Goal: Task Accomplishment & Management: Complete application form

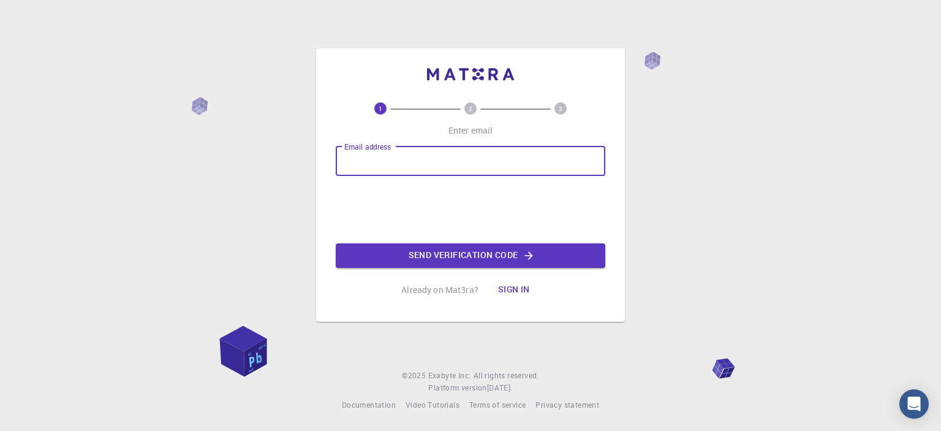
click at [534, 165] on input "Email address" at bounding box center [471, 160] width 270 height 29
type input "[EMAIL_ADDRESS][DOMAIN_NAME]"
click at [550, 252] on button "Send verification code" at bounding box center [471, 255] width 270 height 25
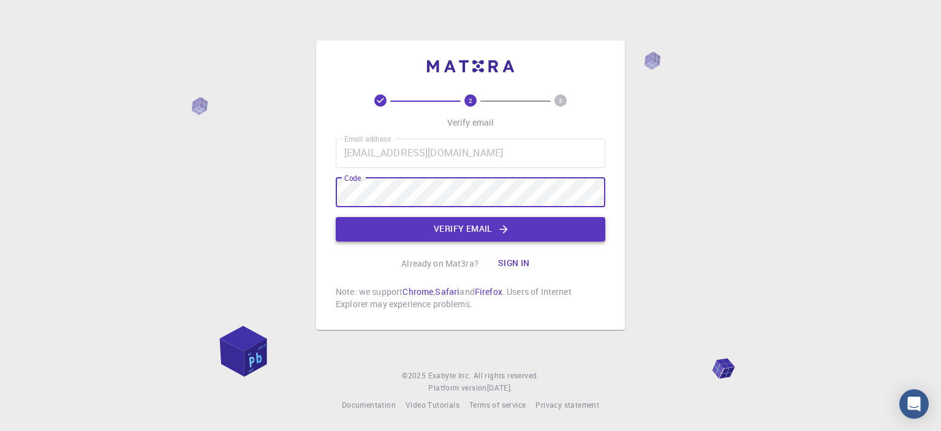
click at [532, 225] on button "Verify email" at bounding box center [471, 229] width 270 height 25
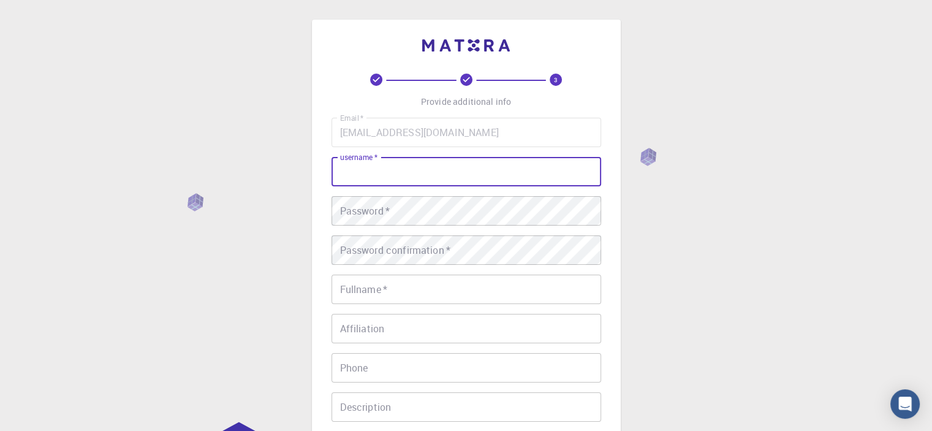
click at [455, 160] on input "username   *" at bounding box center [467, 171] width 270 height 29
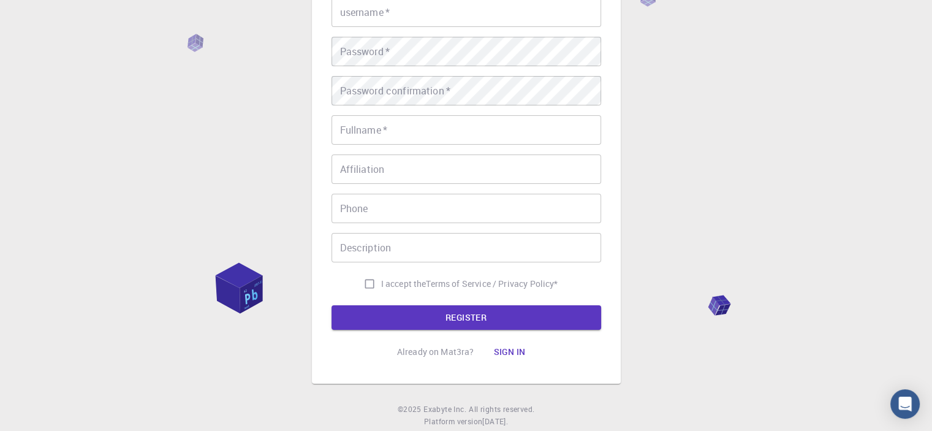
scroll to position [184, 0]
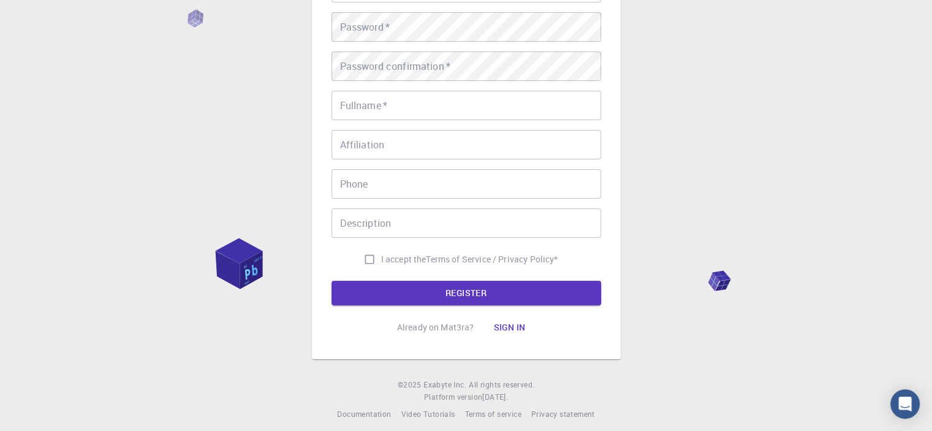
click at [367, 259] on input "I accept the Terms of Service / Privacy Policy *" at bounding box center [369, 259] width 23 height 23
checkbox input "true"
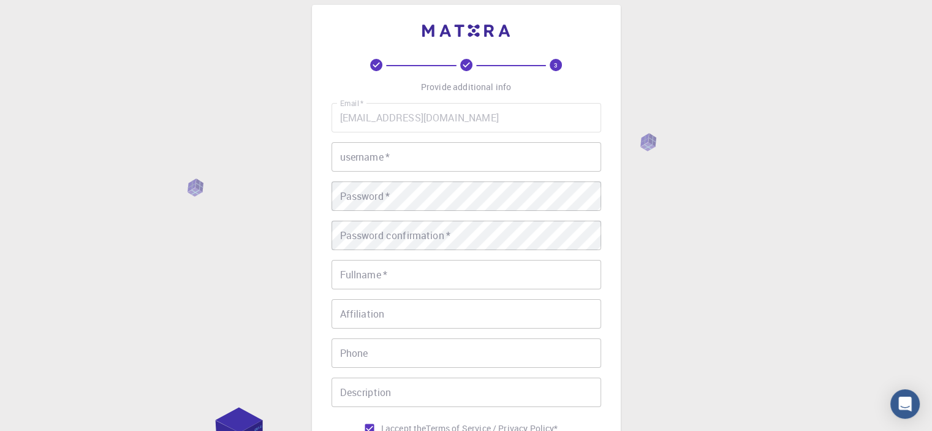
scroll to position [0, 0]
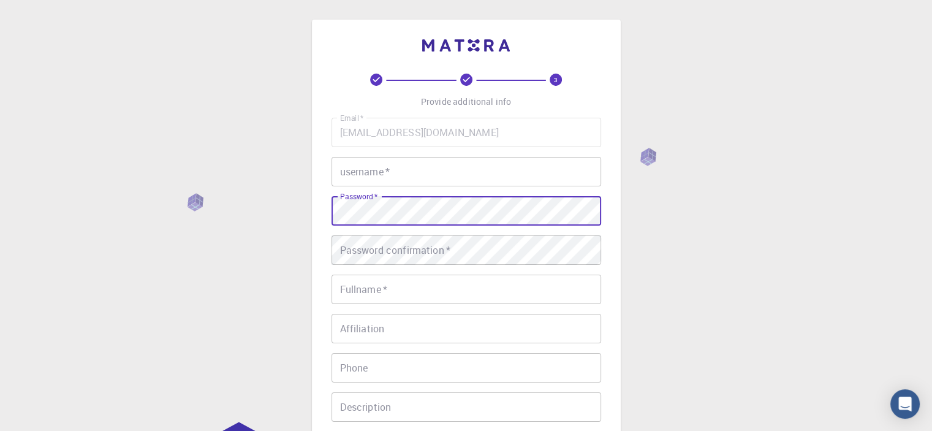
click at [411, 179] on input "username   *" at bounding box center [467, 171] width 270 height 29
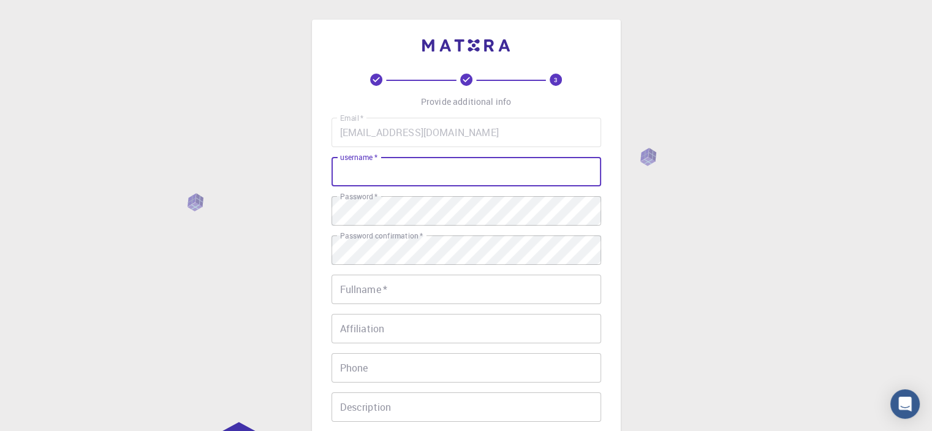
click at [493, 178] on input "username   *" at bounding box center [467, 171] width 270 height 29
type input "w"
type input "galxyzx"
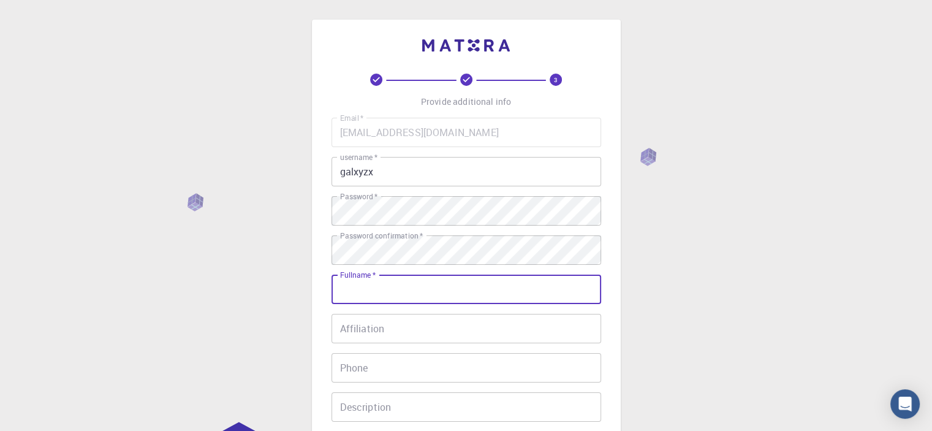
click at [435, 287] on input "Fullname   *" at bounding box center [467, 289] width 270 height 29
type input "r"
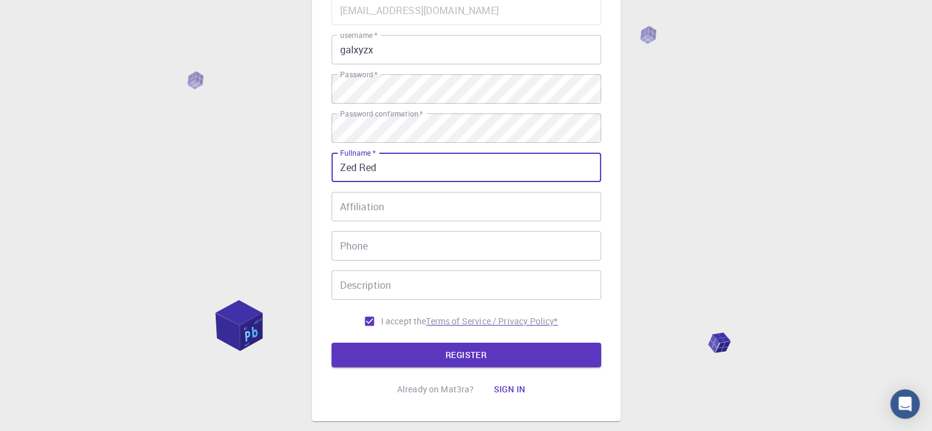
scroll to position [123, 0]
type input "Zed Red"
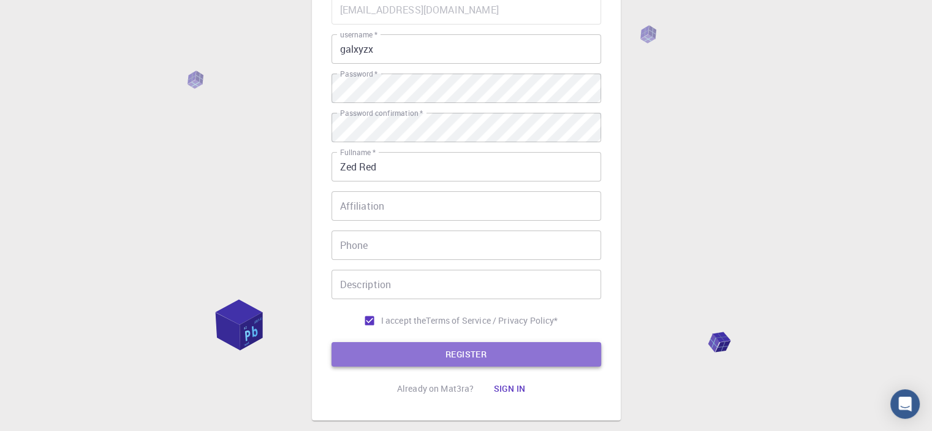
click at [500, 356] on button "REGISTER" at bounding box center [467, 354] width 270 height 25
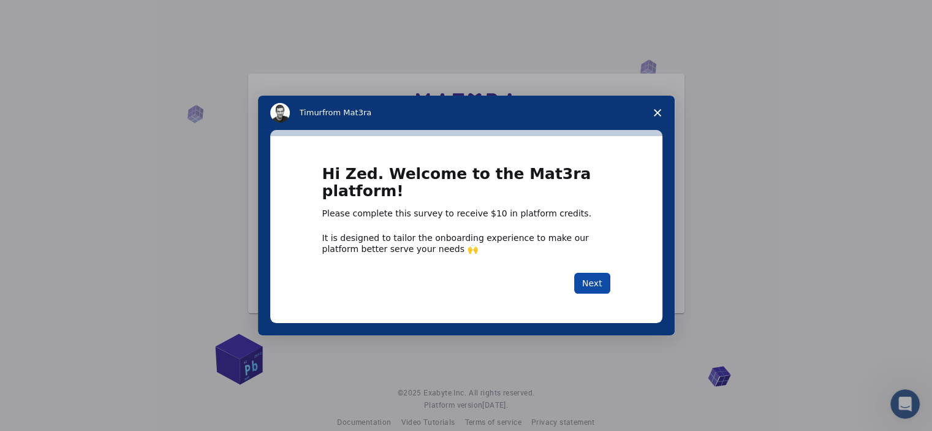
click at [581, 283] on button "Next" at bounding box center [592, 283] width 36 height 21
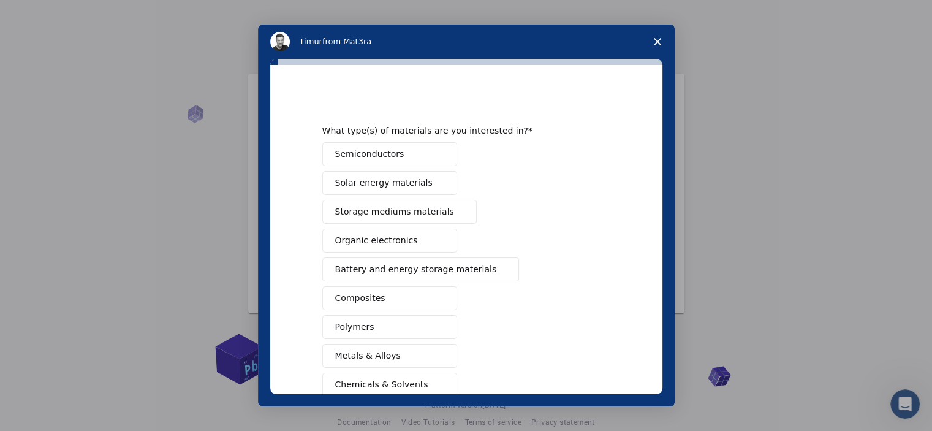
click at [662, 47] on span "Close survey" at bounding box center [657, 42] width 34 height 34
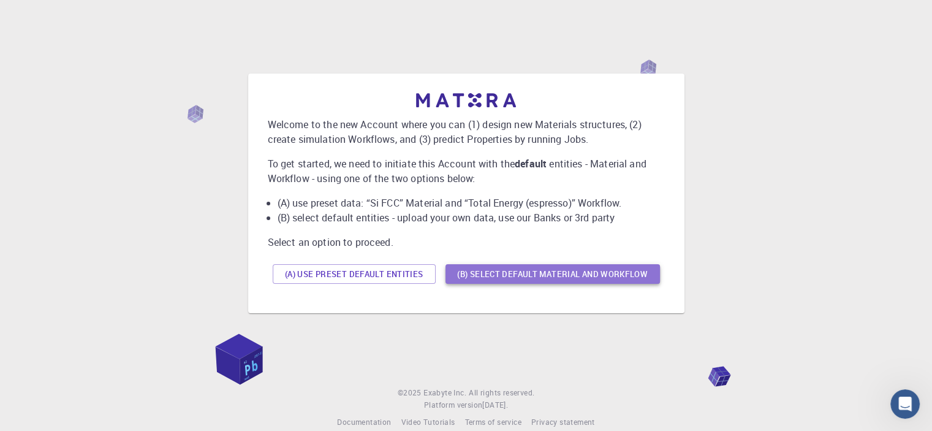
click at [534, 278] on button "(B) Select default material and workflow" at bounding box center [553, 274] width 215 height 20
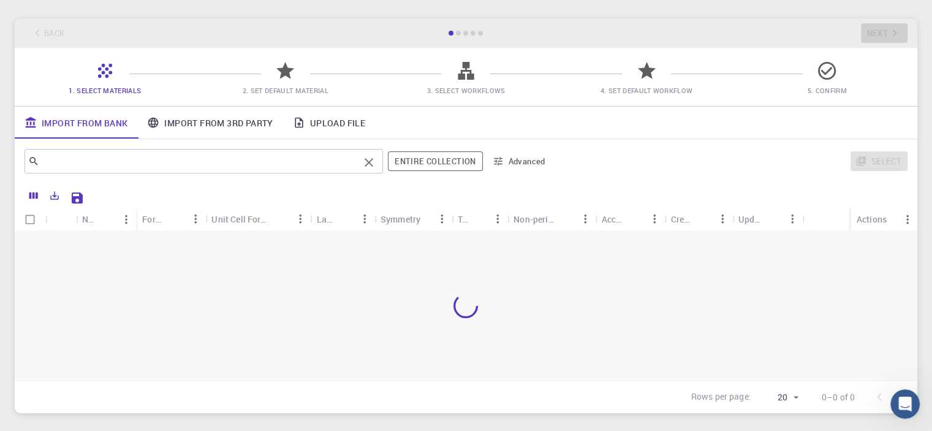
scroll to position [123, 0]
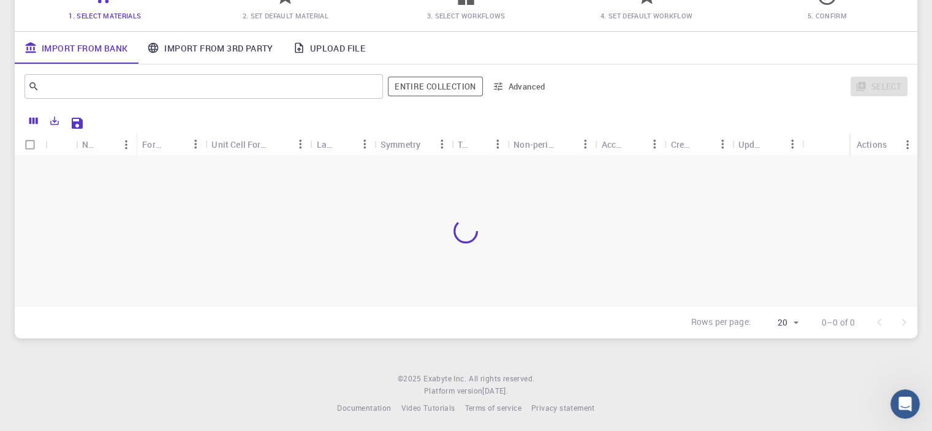
click at [196, 44] on link "Import From 3rd Party" at bounding box center [209, 48] width 145 height 32
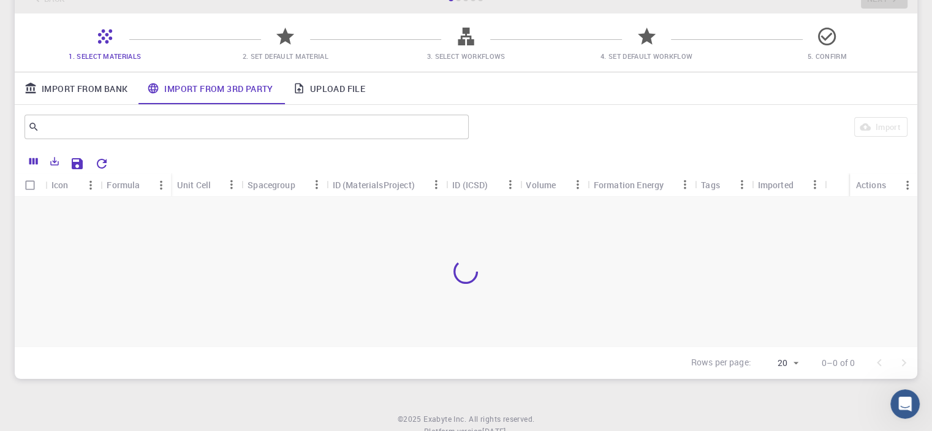
scroll to position [61, 0]
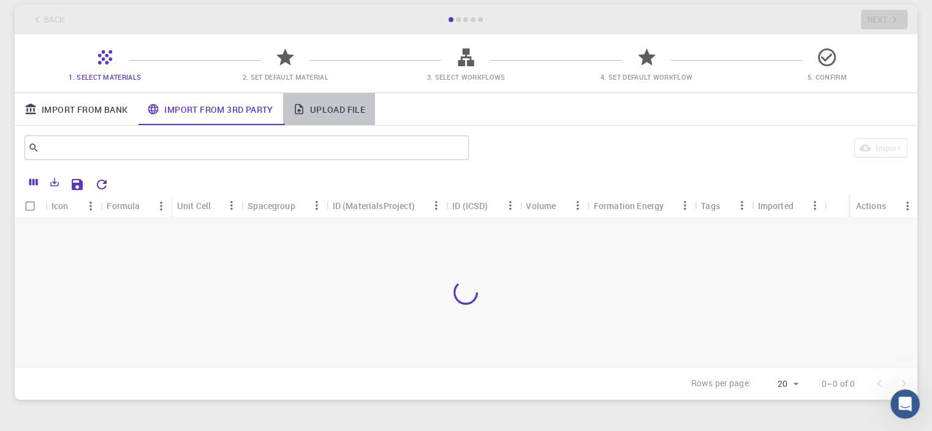
click at [329, 109] on link "Upload File" at bounding box center [329, 109] width 92 height 32
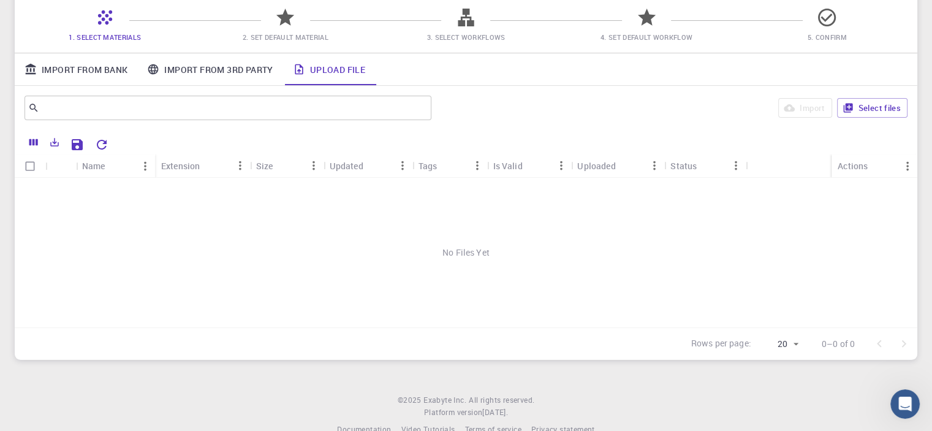
scroll to position [123, 0]
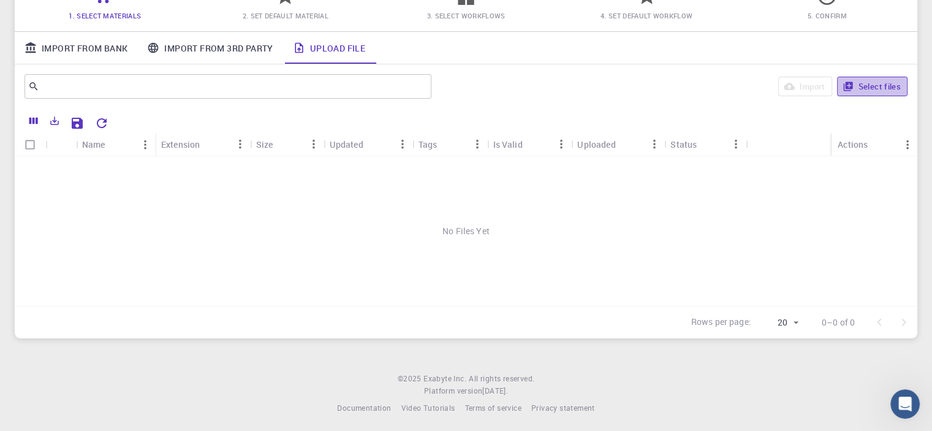
click at [859, 89] on button "Select files" at bounding box center [872, 87] width 70 height 20
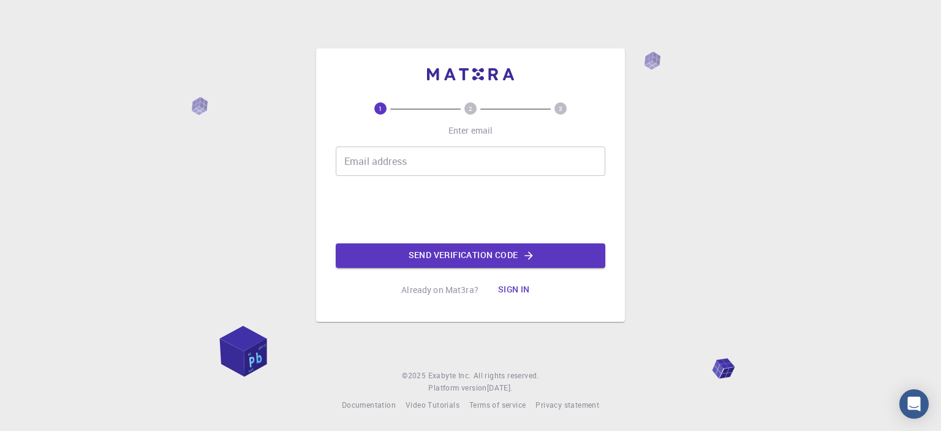
click at [522, 292] on button "Sign in" at bounding box center [513, 290] width 51 height 25
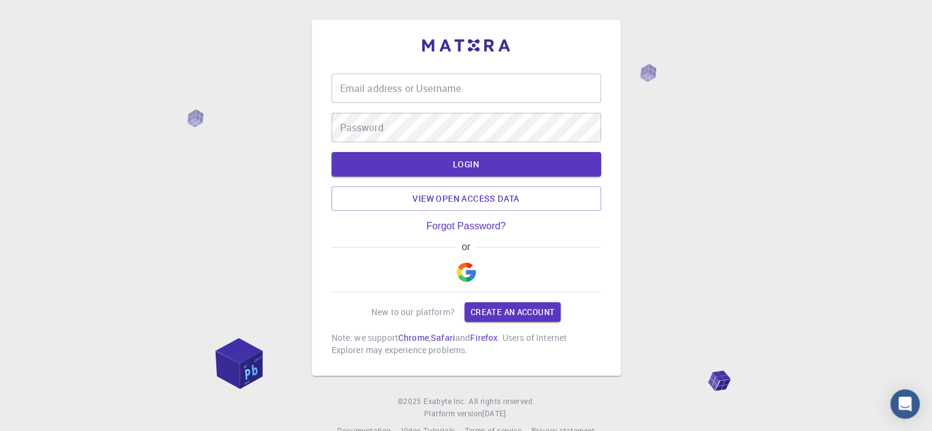
type input "[EMAIL_ADDRESS][DOMAIN_NAME]"
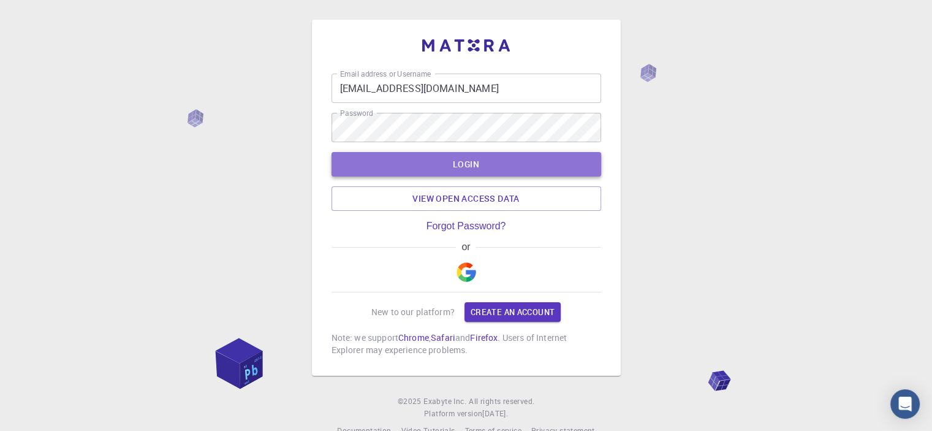
click at [481, 162] on button "LOGIN" at bounding box center [467, 164] width 270 height 25
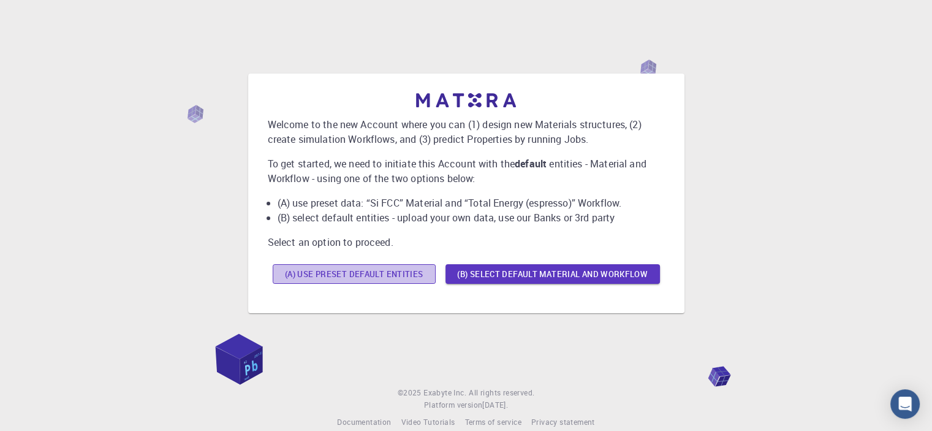
click at [400, 279] on button "(A) Use preset default entities" at bounding box center [354, 274] width 163 height 20
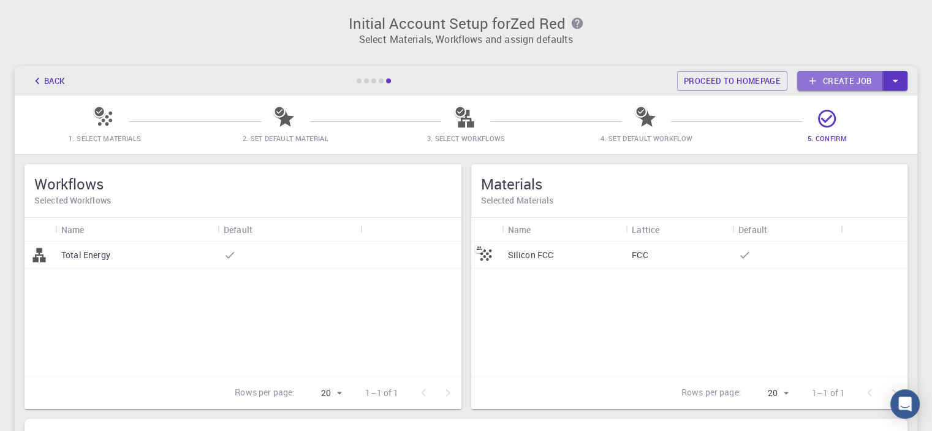
click at [836, 82] on link "Create job" at bounding box center [840, 81] width 86 height 20
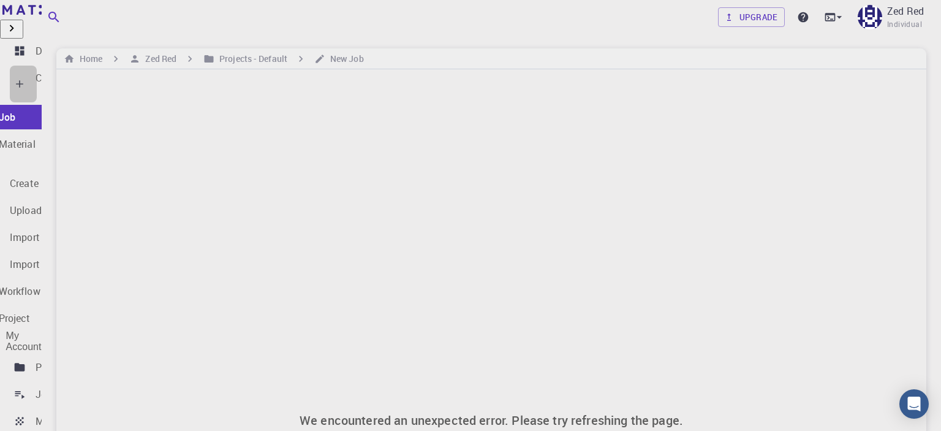
click at [34, 78] on div "Create" at bounding box center [23, 84] width 27 height 37
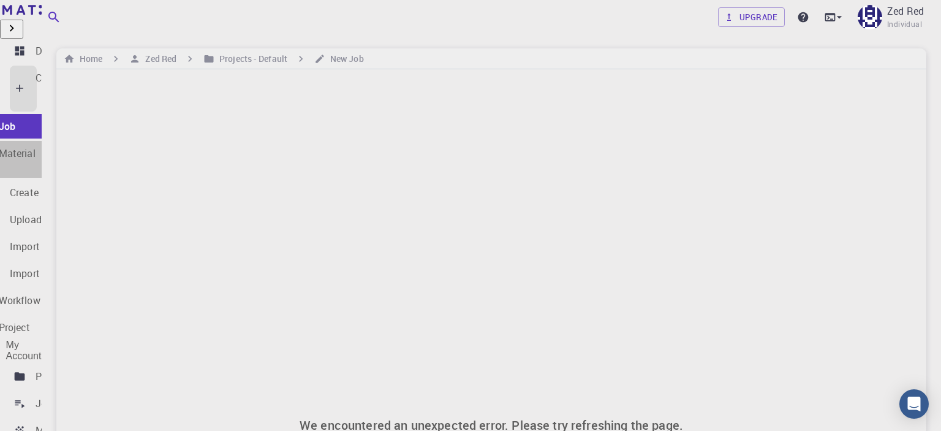
click at [36, 146] on p "New Material" at bounding box center [6, 153] width 59 height 15
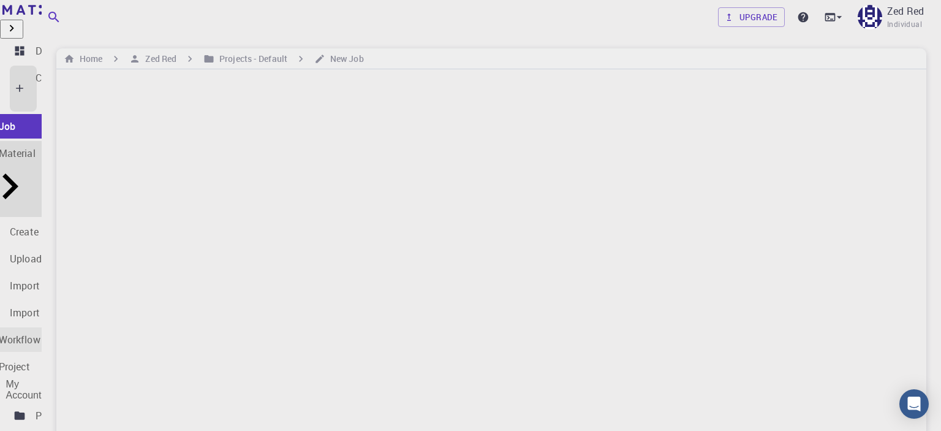
click at [40, 332] on p "New Workflow" at bounding box center [9, 339] width 64 height 15
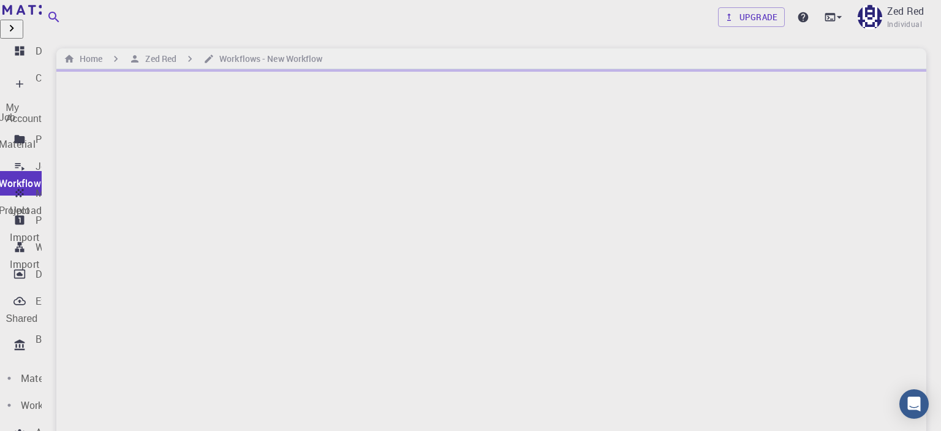
click at [45, 332] on p "Bank" at bounding box center [47, 339] width 23 height 15
